Goal: Navigation & Orientation: Find specific page/section

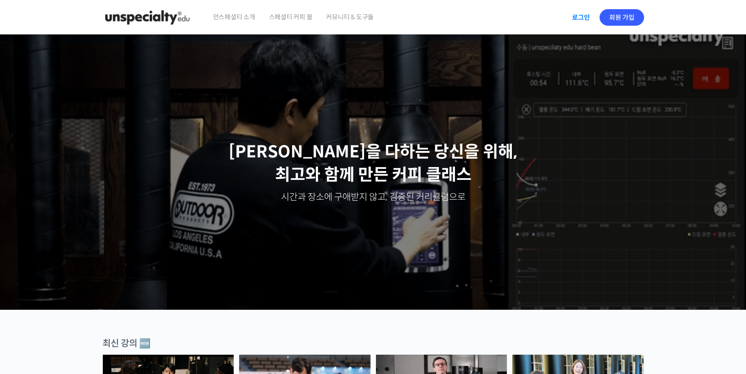
click at [579, 22] on link "로그인" at bounding box center [580, 17] width 29 height 21
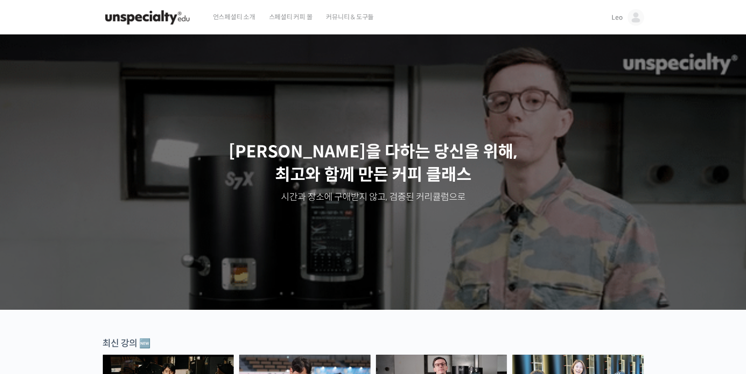
click at [617, 19] on span "Leo" at bounding box center [616, 17] width 11 height 8
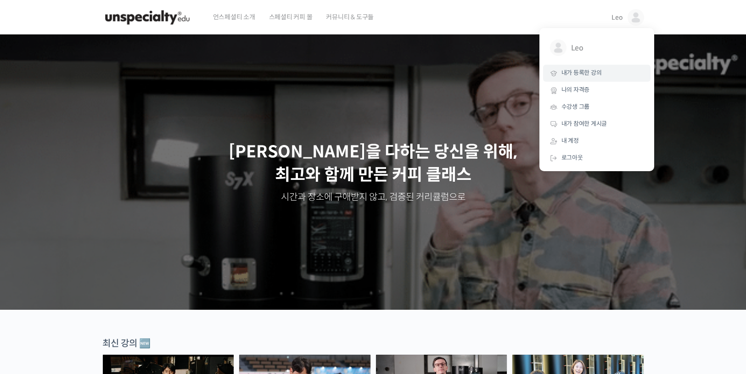
click at [582, 73] on span "내가 등록한 강의" at bounding box center [581, 73] width 40 height 8
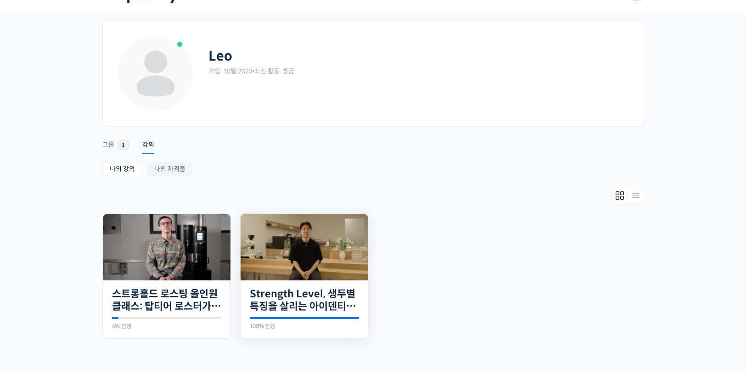
scroll to position [30, 0]
